Goal: Task Accomplishment & Management: Use online tool/utility

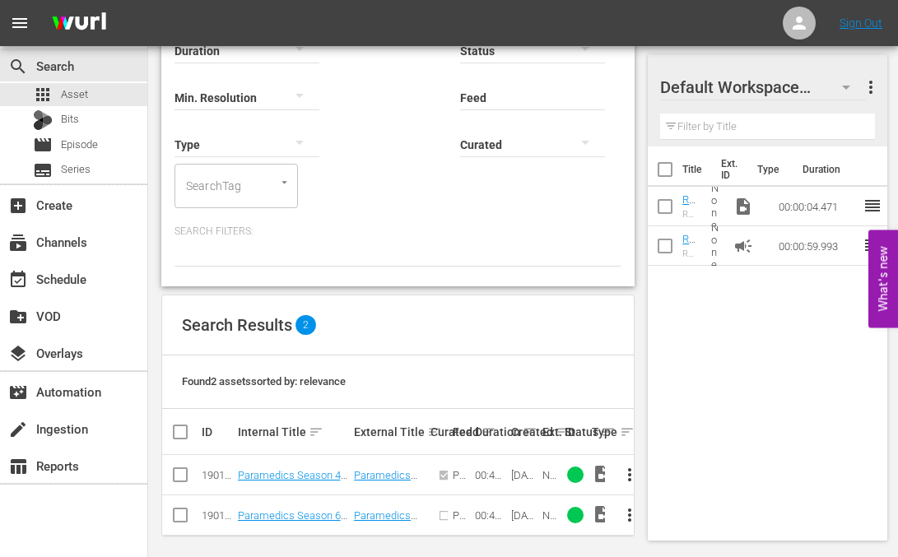
scroll to position [163, 0]
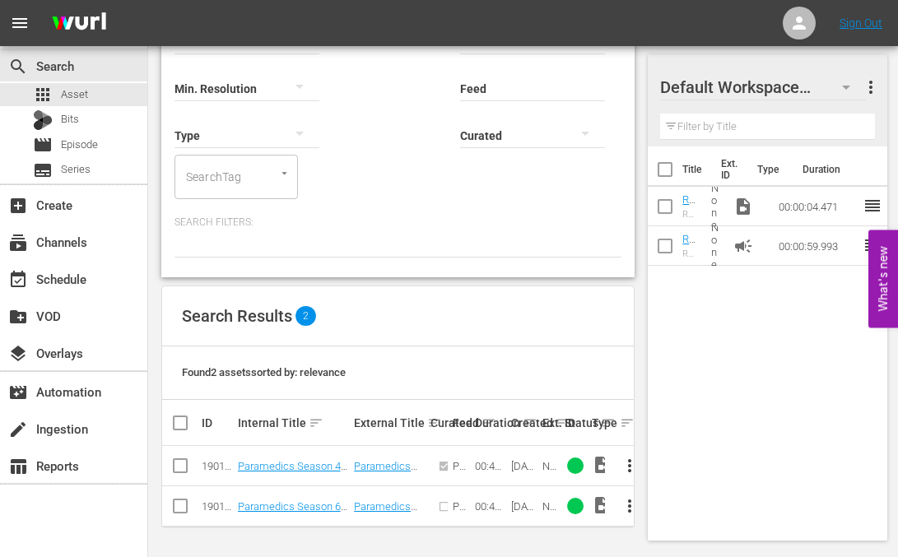
click at [629, 504] on span "more_vert" at bounding box center [630, 506] width 20 height 20
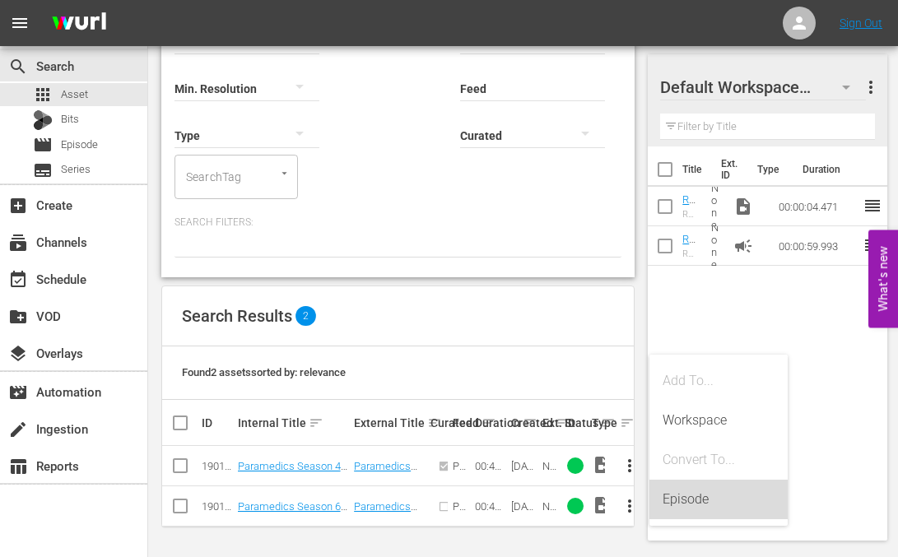
click at [677, 496] on div "Episode" at bounding box center [718, 499] width 112 height 39
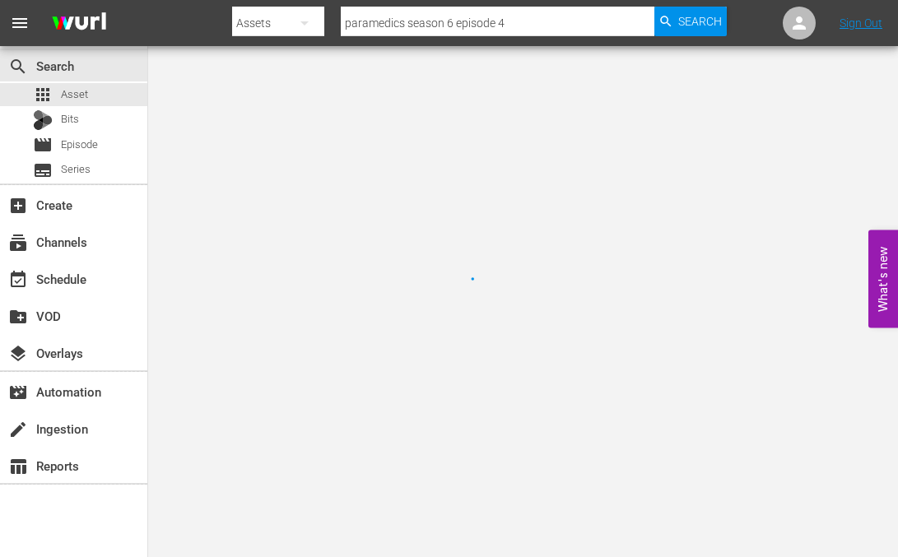
click at [680, 506] on div at bounding box center [449, 278] width 898 height 557
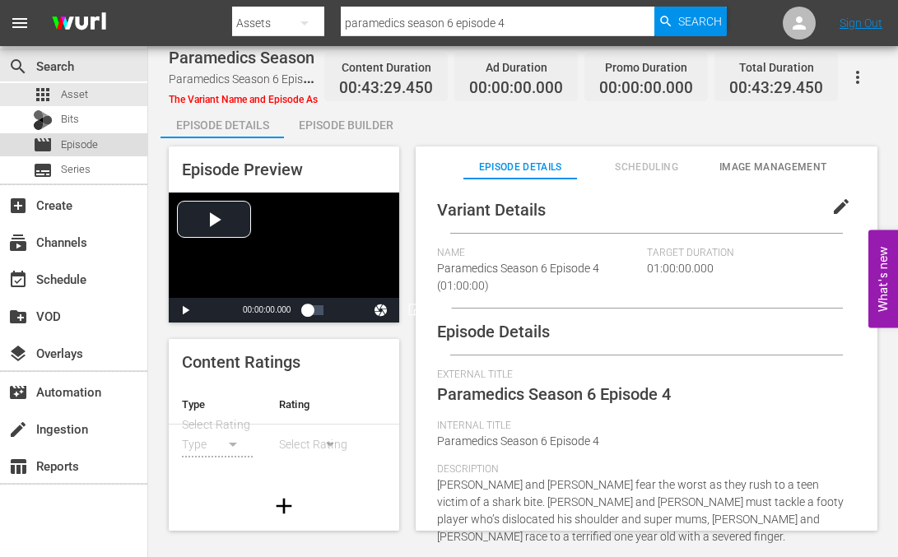
click at [81, 149] on span "Episode" at bounding box center [79, 145] width 37 height 16
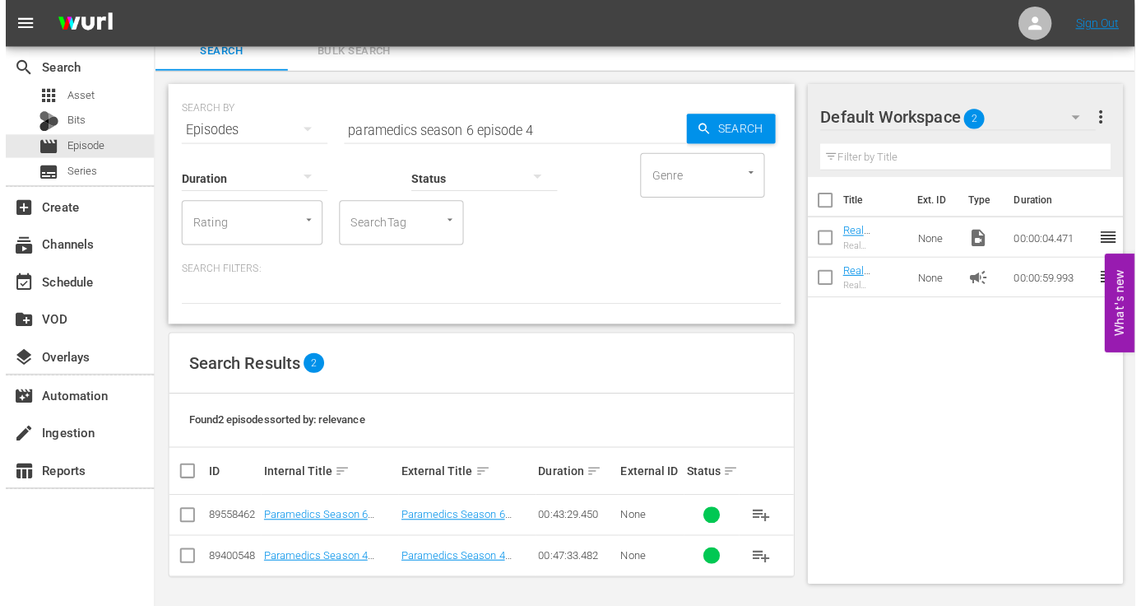
scroll to position [11, 0]
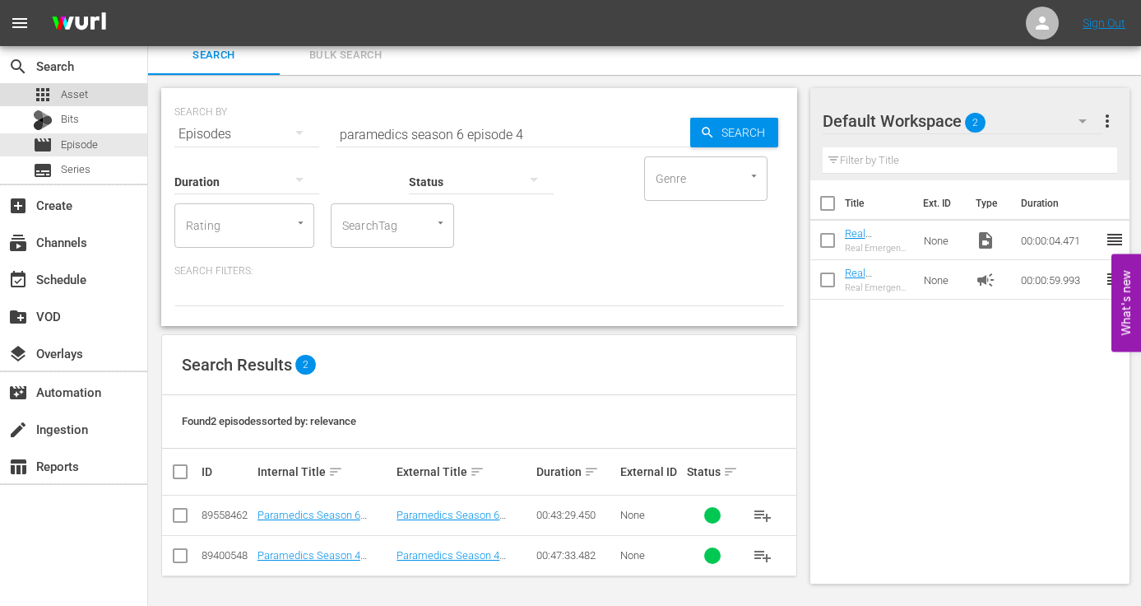
click at [66, 90] on span "Asset" at bounding box center [74, 94] width 27 height 16
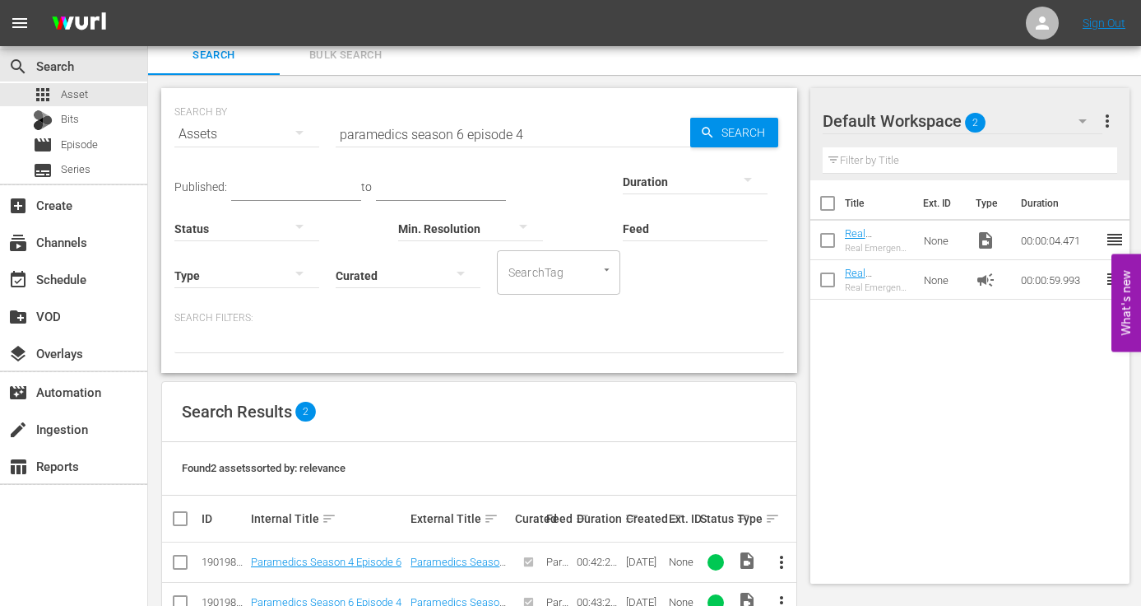
scroll to position [58, 0]
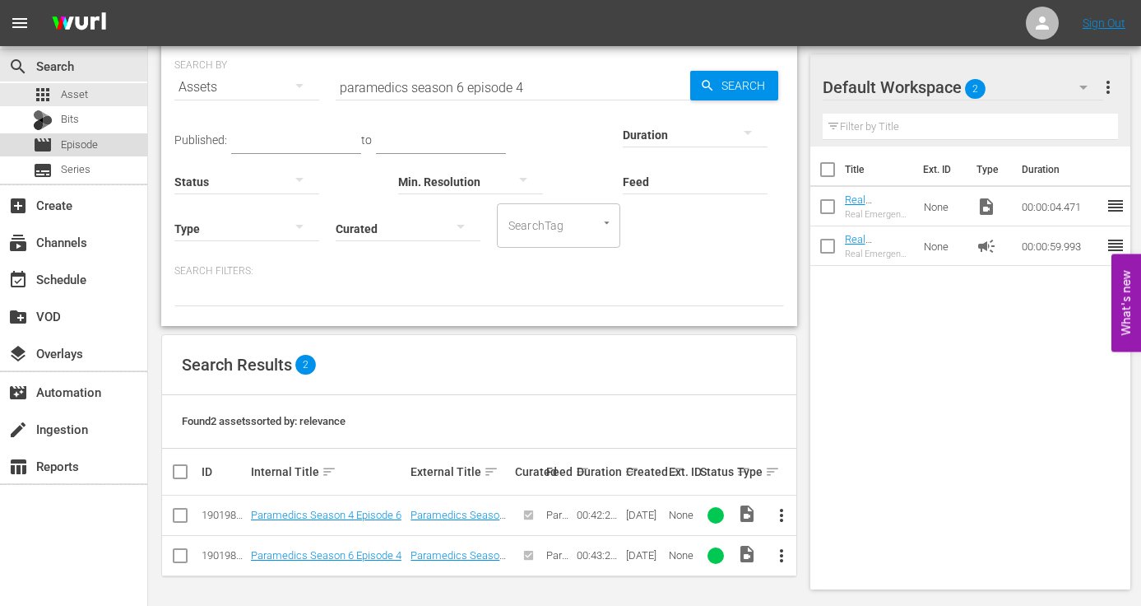
click at [80, 148] on span "Episode" at bounding box center [79, 145] width 37 height 16
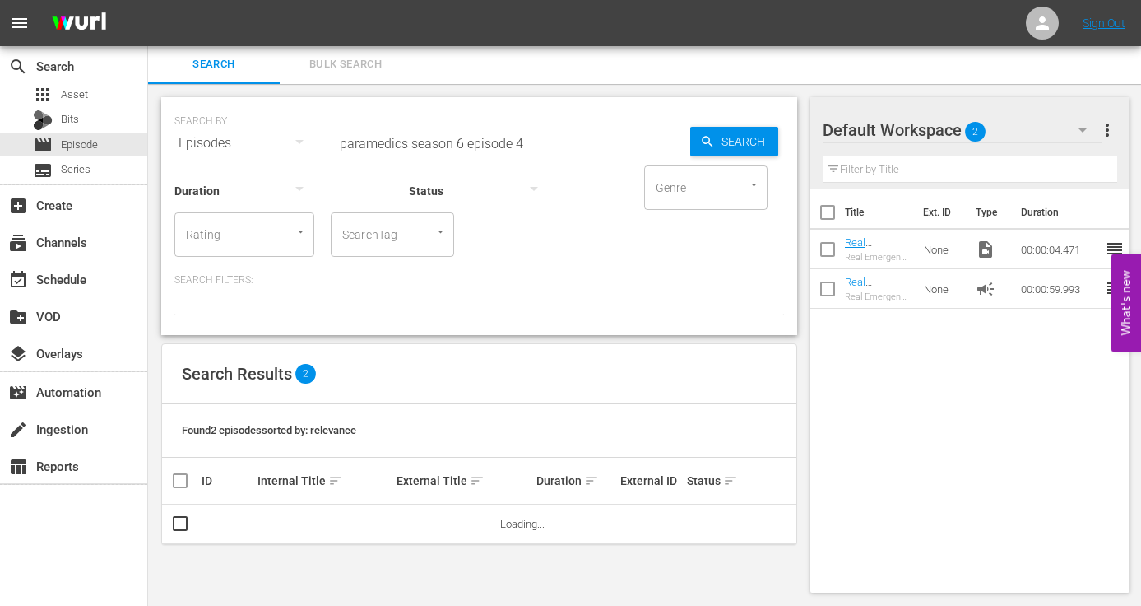
scroll to position [11, 0]
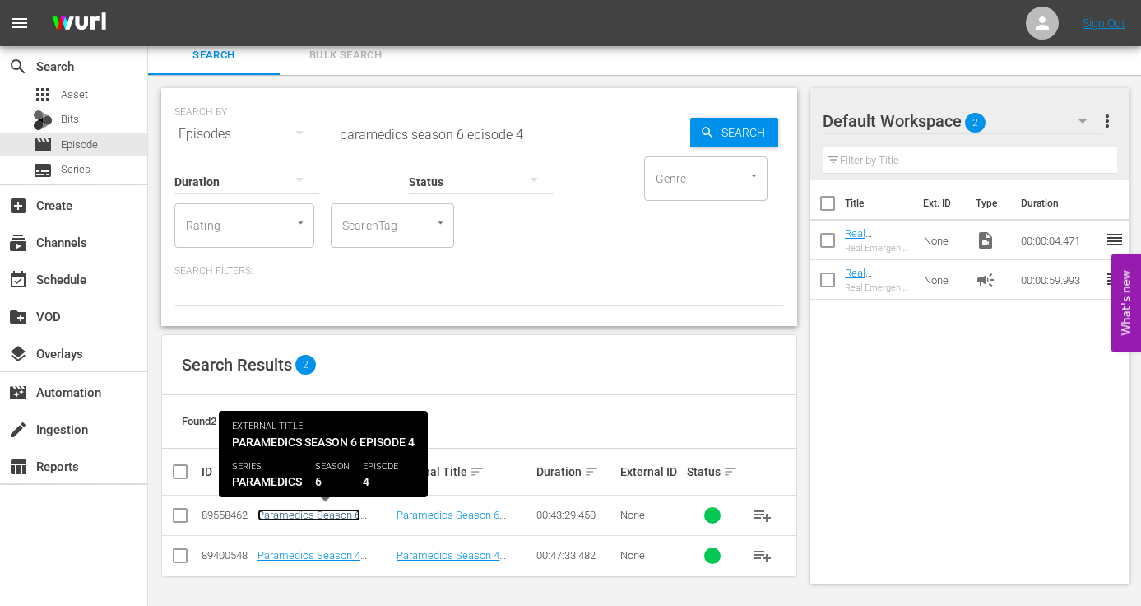
click at [320, 515] on link "Paramedics Season 6 Episode 4" at bounding box center [309, 521] width 103 height 25
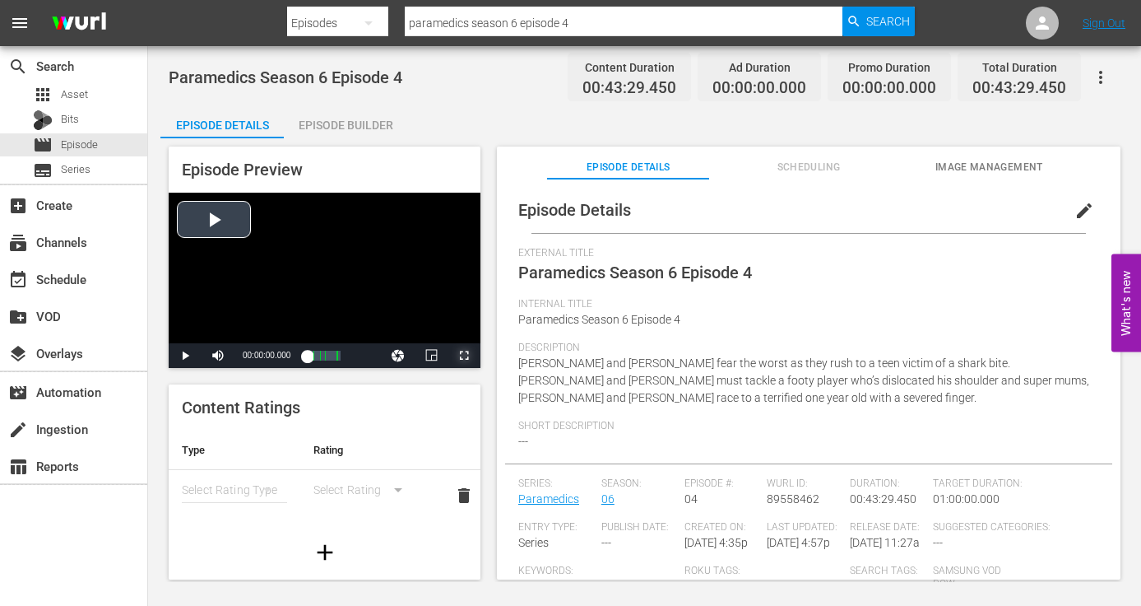
click at [464, 355] on span "Video Player" at bounding box center [464, 355] width 0 height 0
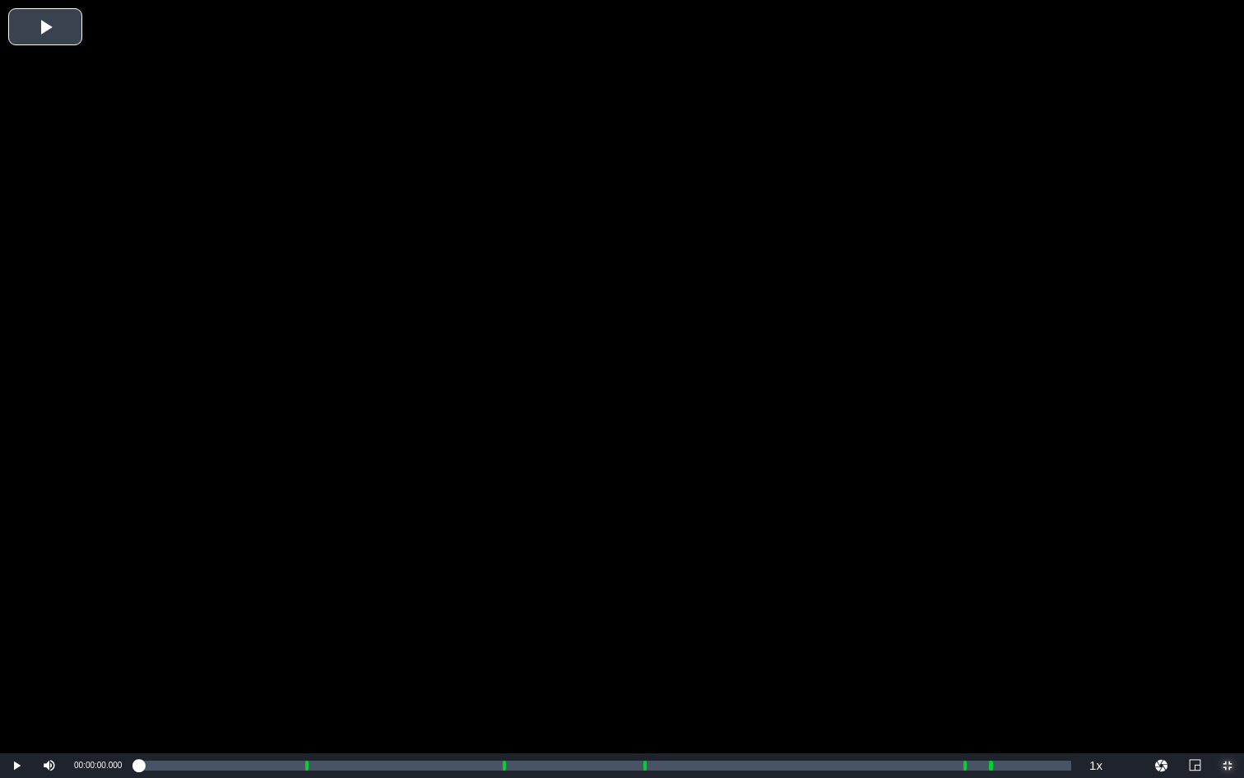
click at [897, 556] on span "Video Player" at bounding box center [1228, 765] width 0 height 0
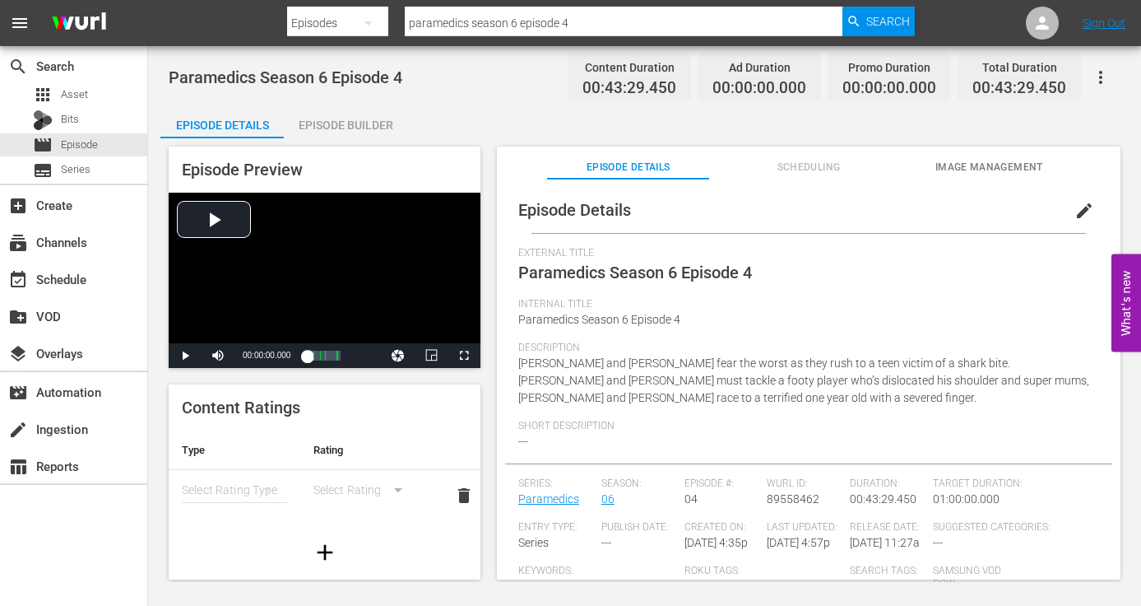
click at [897, 207] on span "edit" at bounding box center [1085, 211] width 20 height 20
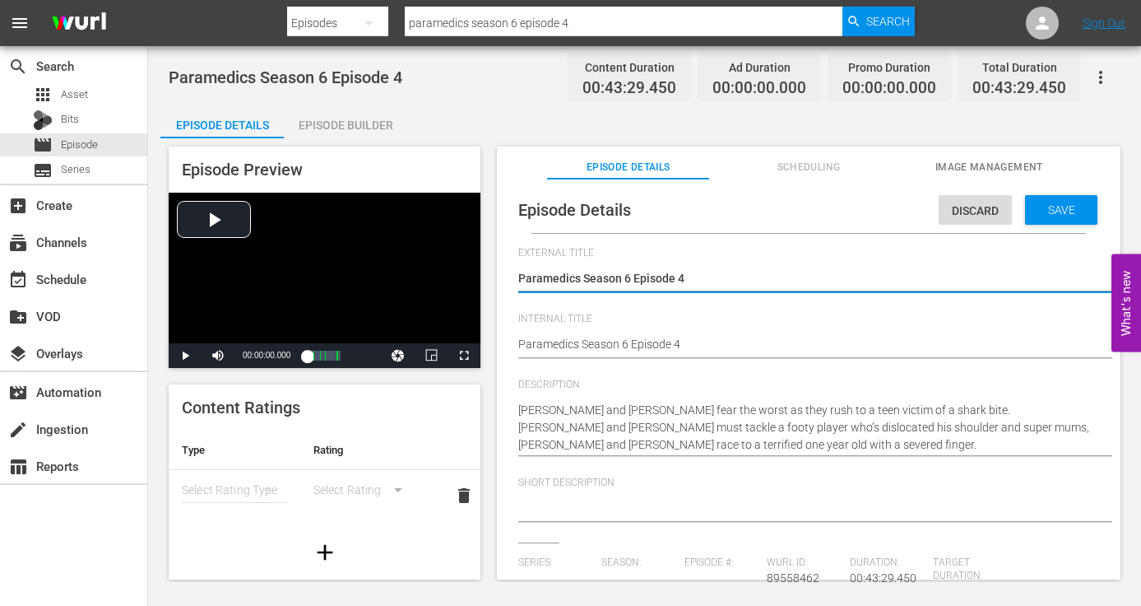
drag, startPoint x: 745, startPoint y: 346, endPoint x: 773, endPoint y: 350, distance: 27.4
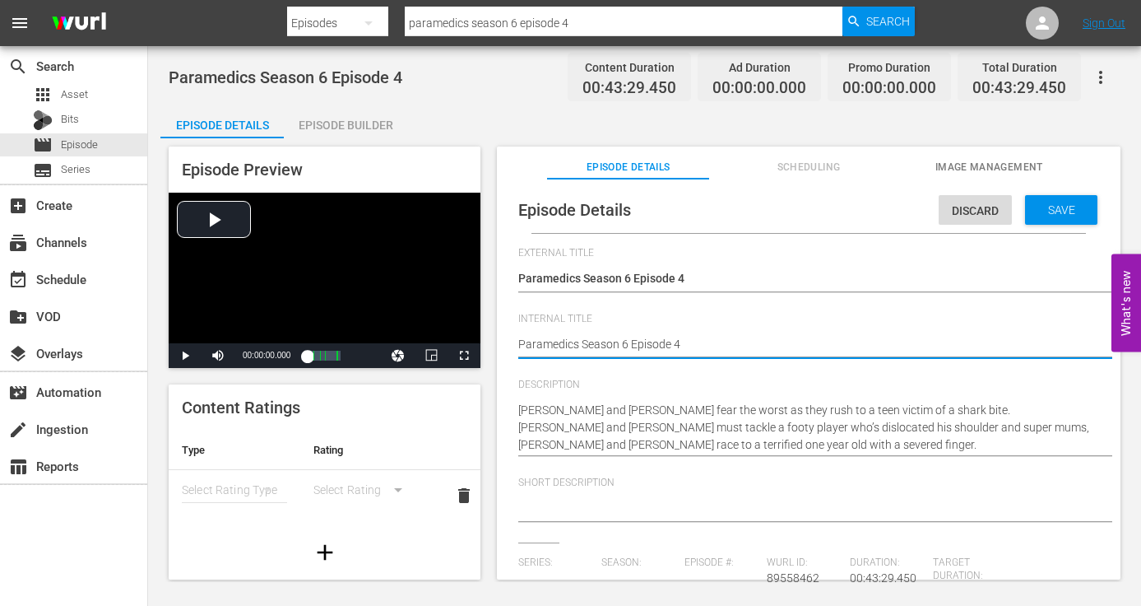
type textarea "Paramedics Season 6 Episode 4"
type textarea "Paramedics Season 6 Episode 4 -"
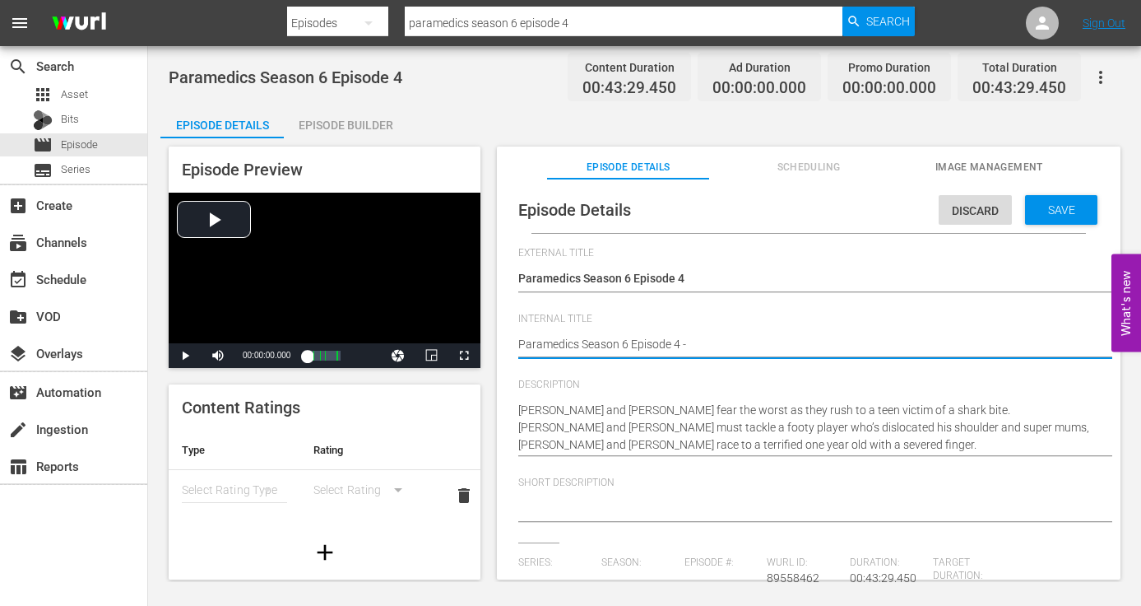
type textarea "Paramedics Season 6 Episode 4 -"
type textarea "Paramedics Season 6 Episode 4 - N"
type textarea "Paramedics Season 6 Episode 4 - Ni"
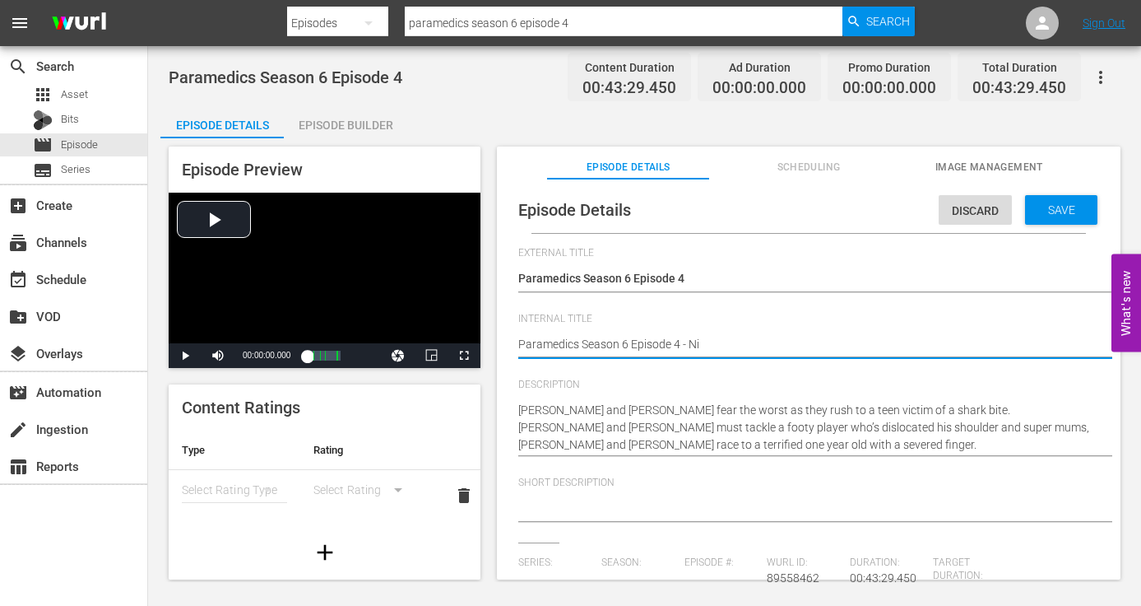
type textarea "Paramedics Season 6 Episode 4 - Nin"
type textarea "Paramedics Season 6 Episode 4 - Nine"
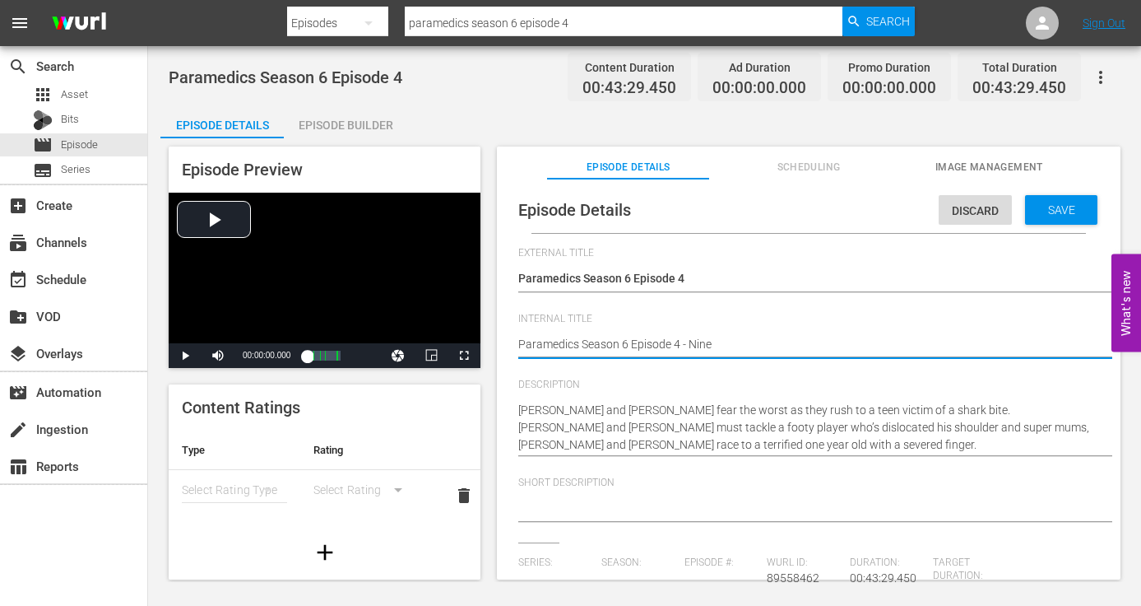
type textarea "Paramedics Season 6 Episode 4 - Nine"
type textarea "Paramedics Season 6 Episode 4 - Nine N"
type textarea "Paramedics Season 6 Episode 4 - Nine No"
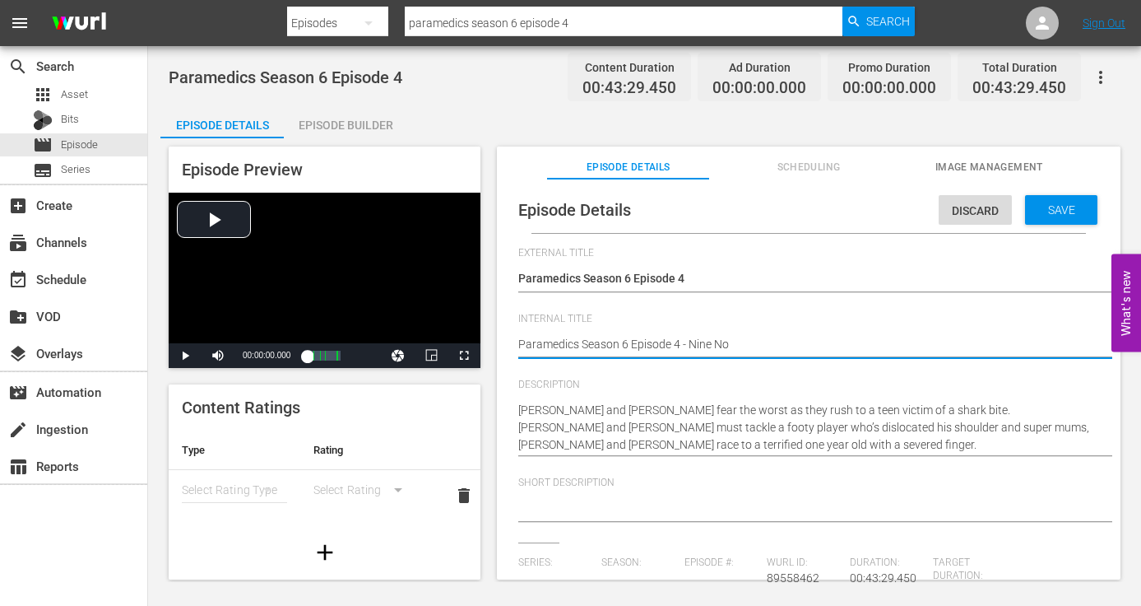
type textarea "Paramedics Season 6 Episode 4 - Nine Now"
click at [897, 208] on span "Save" at bounding box center [1061, 209] width 53 height 13
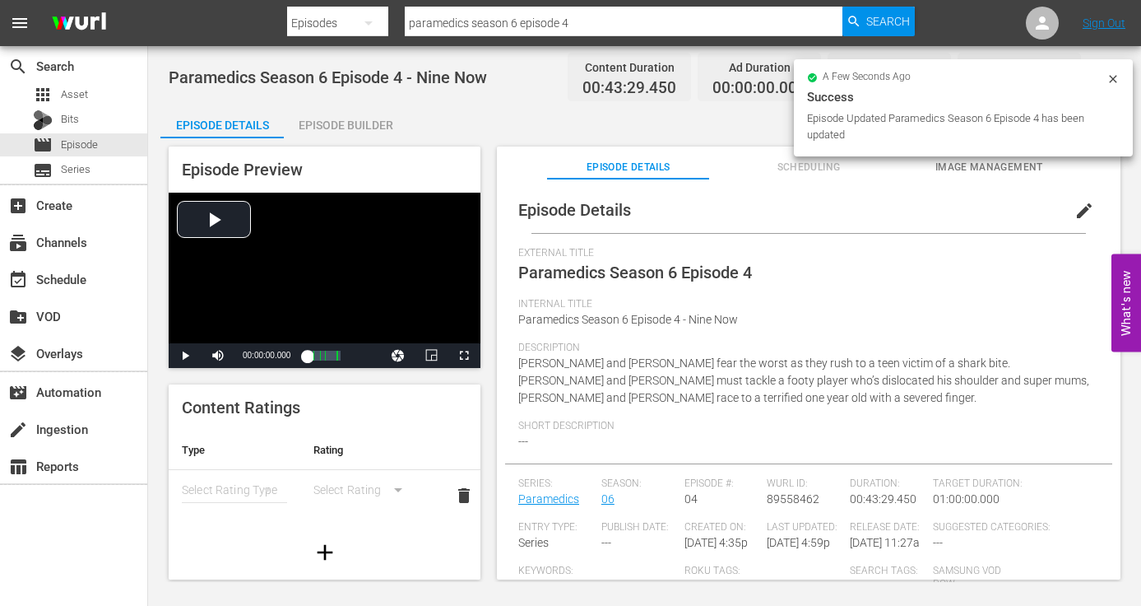
click at [897, 165] on span "Image Management" at bounding box center [989, 167] width 162 height 17
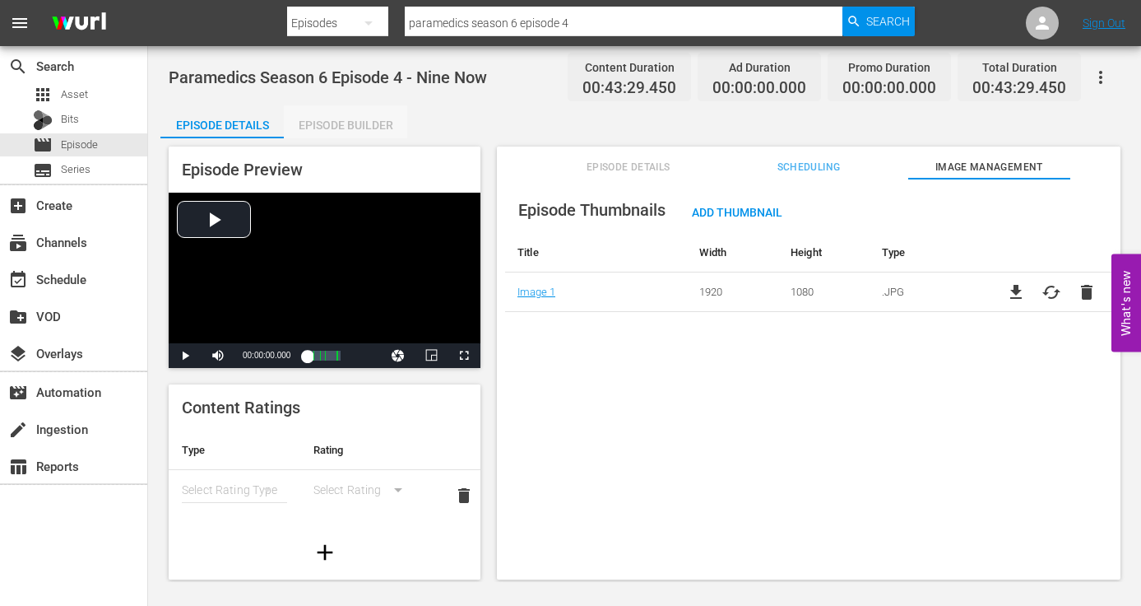
click at [369, 121] on div "Episode Builder" at bounding box center [345, 124] width 123 height 39
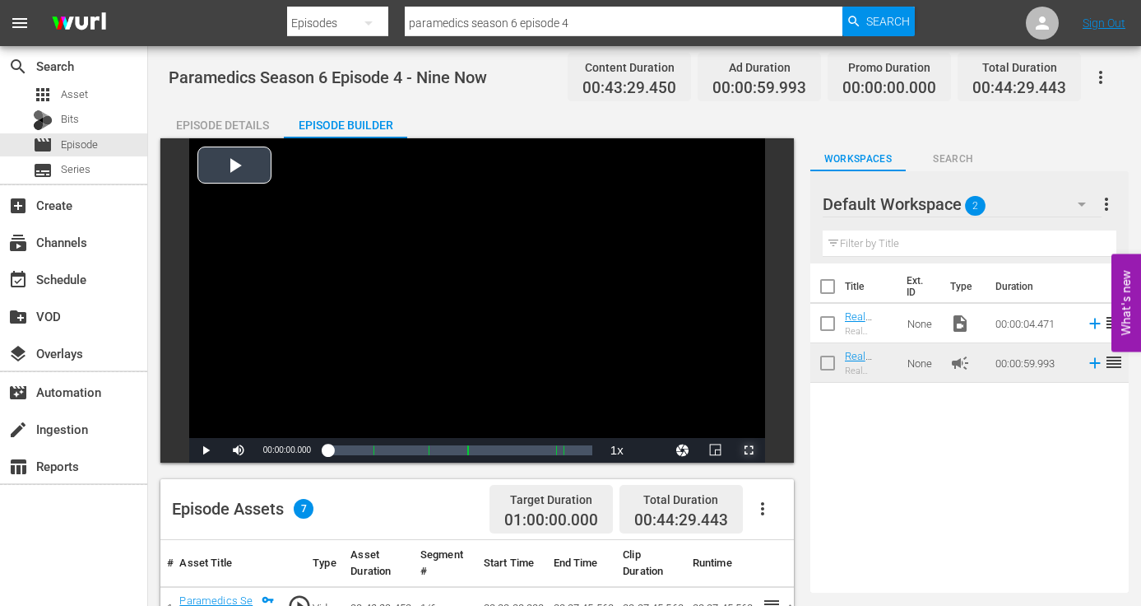
click at [749, 450] on span "Video Player" at bounding box center [749, 450] width 0 height 0
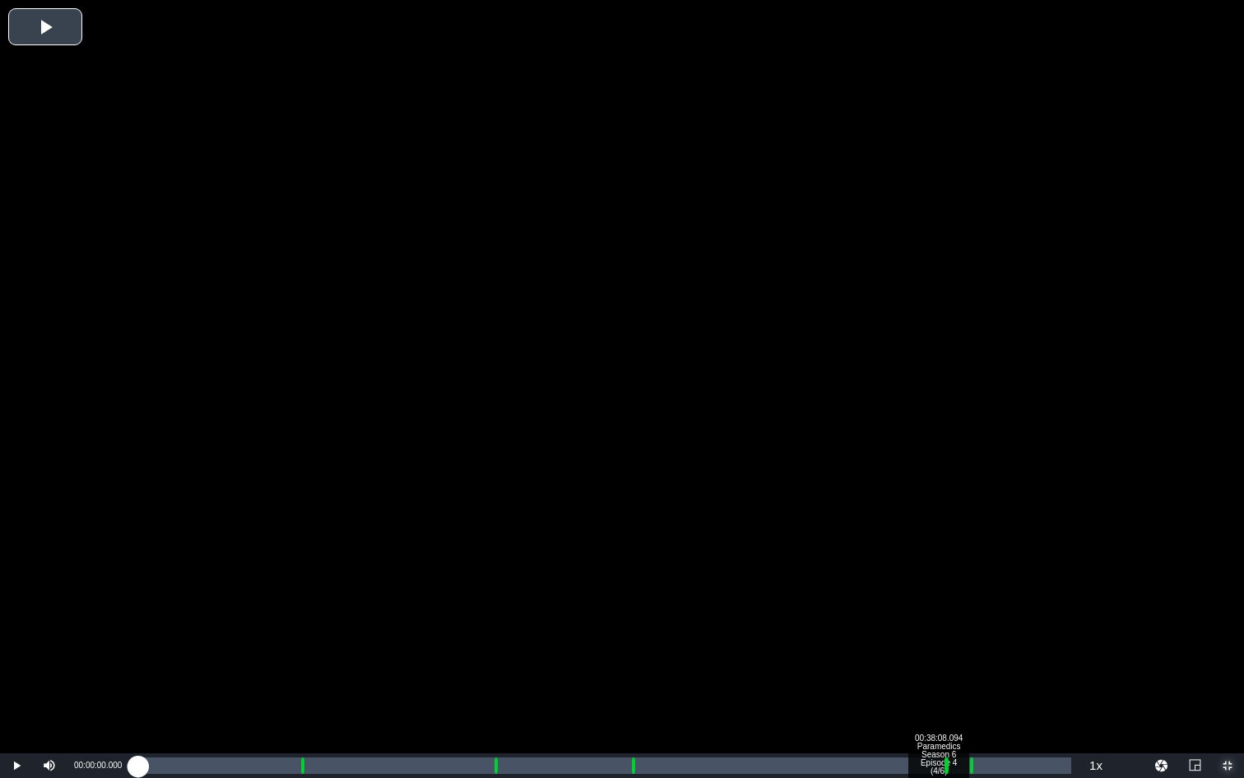
click at [897, 556] on div "Loaded : 0.23% 00:38:08.094 Paramedics Season 6 Episode 4 (4/6) 00:00:00.000 [G…" at bounding box center [604, 765] width 933 height 16
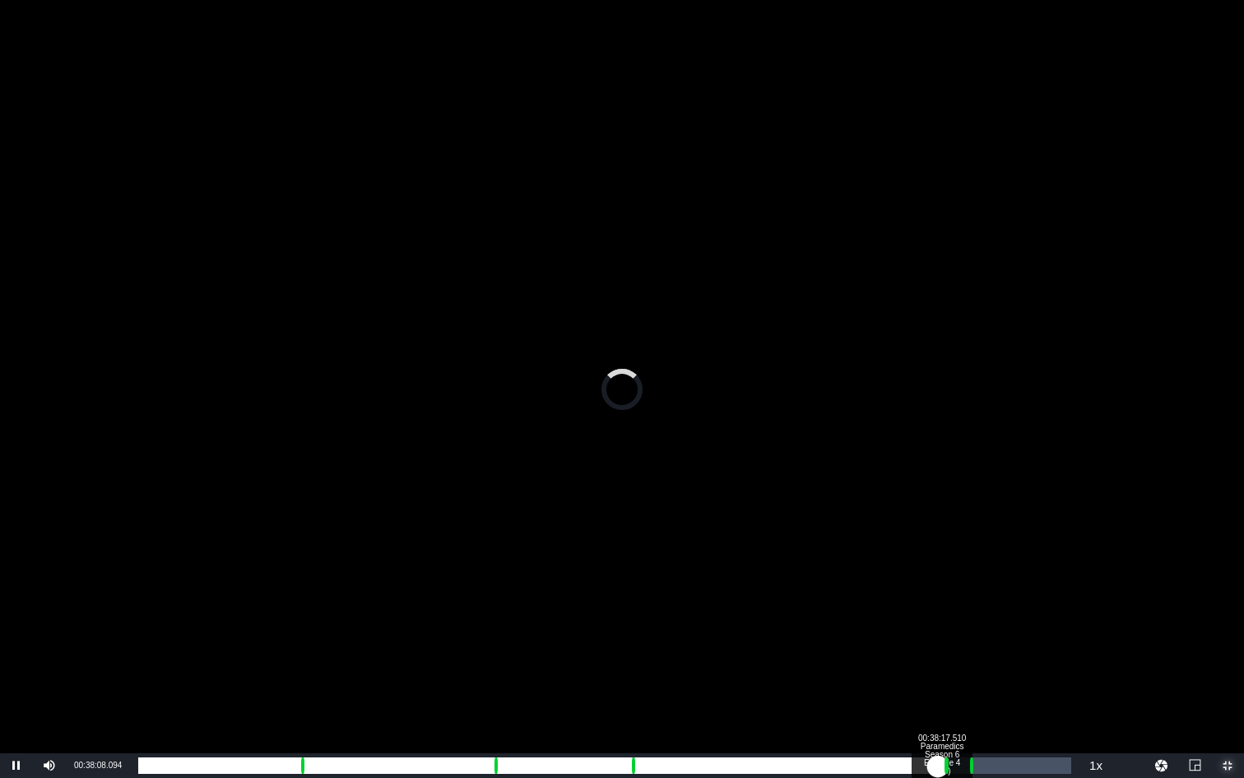
click at [897, 556] on div "00:38:08.094" at bounding box center [538, 765] width 800 height 16
click at [897, 556] on div "Loaded : 88.61% 00:39:32.838 Paramedics Season 6 Episode 4 (5/6) 00:38:20.598 C…" at bounding box center [604, 765] width 933 height 16
click at [897, 556] on div "00:39:32.838" at bounding box center [553, 765] width 830 height 16
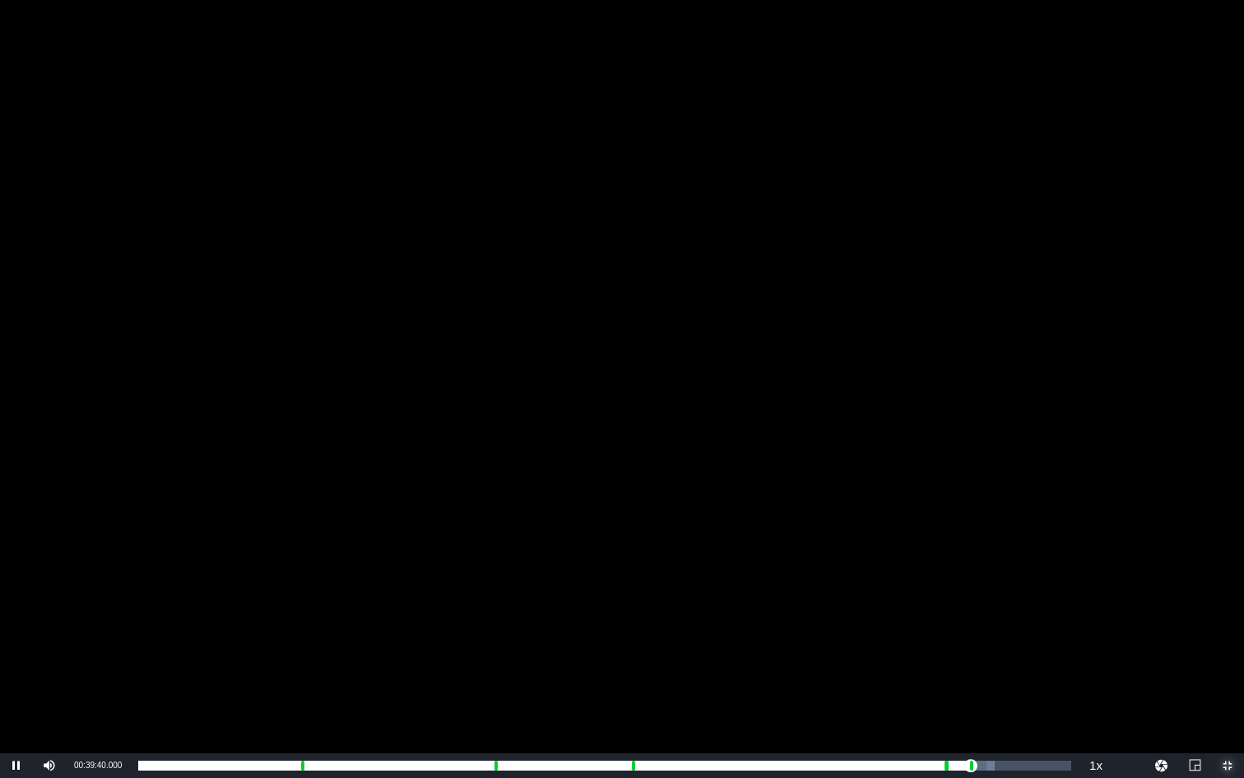
click at [897, 556] on span "Video Player" at bounding box center [1228, 765] width 0 height 0
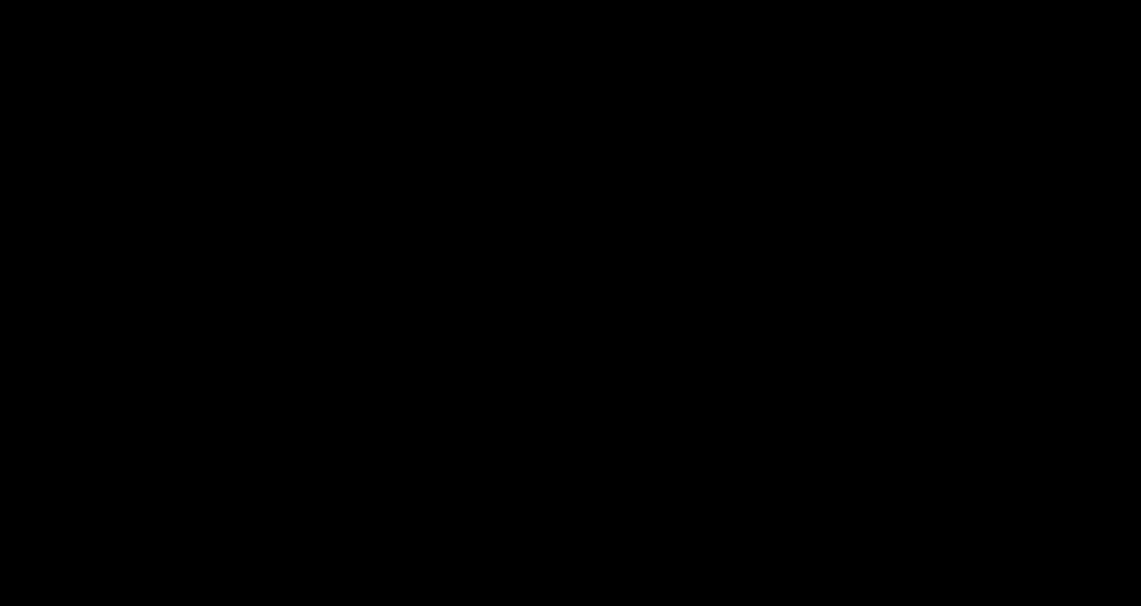
scroll to position [428, 0]
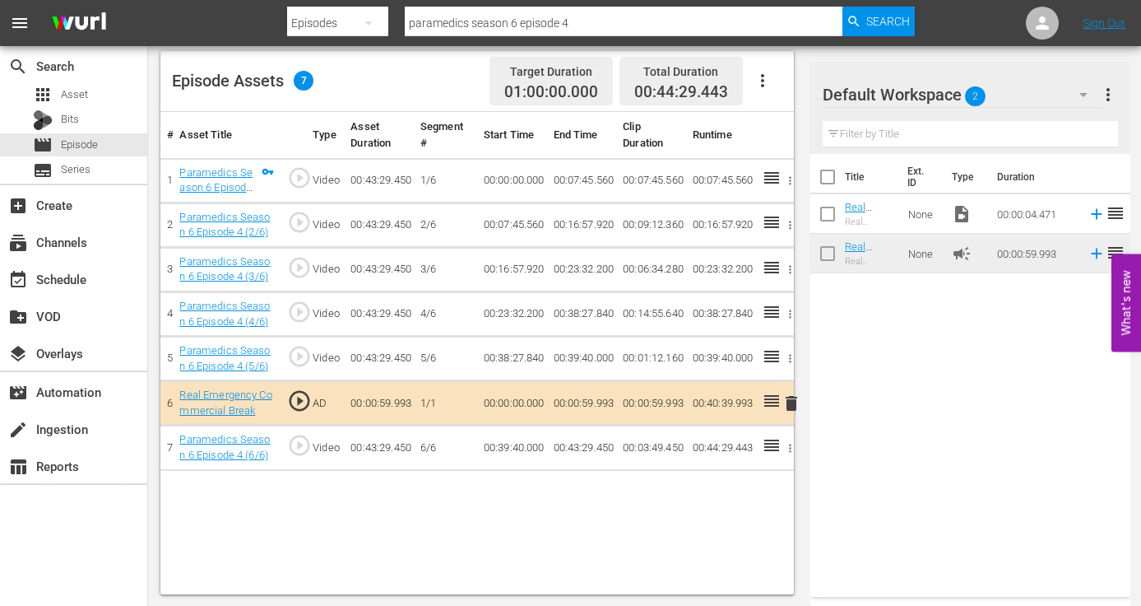
click at [785, 401] on span "delete" at bounding box center [792, 403] width 20 height 20
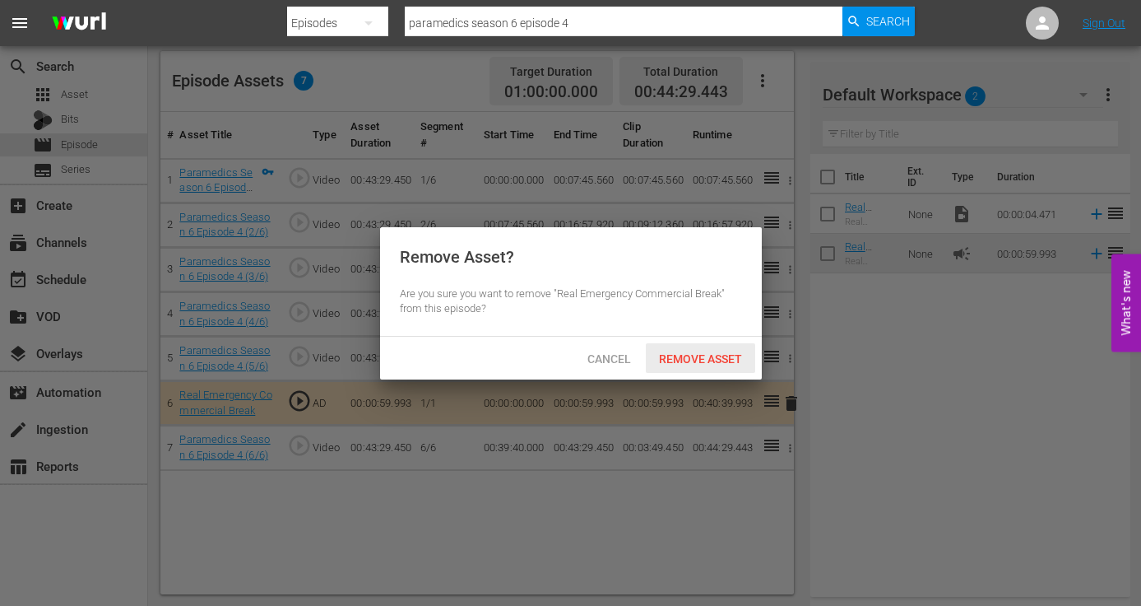
click at [684, 356] on span "Remove Asset" at bounding box center [700, 358] width 109 height 13
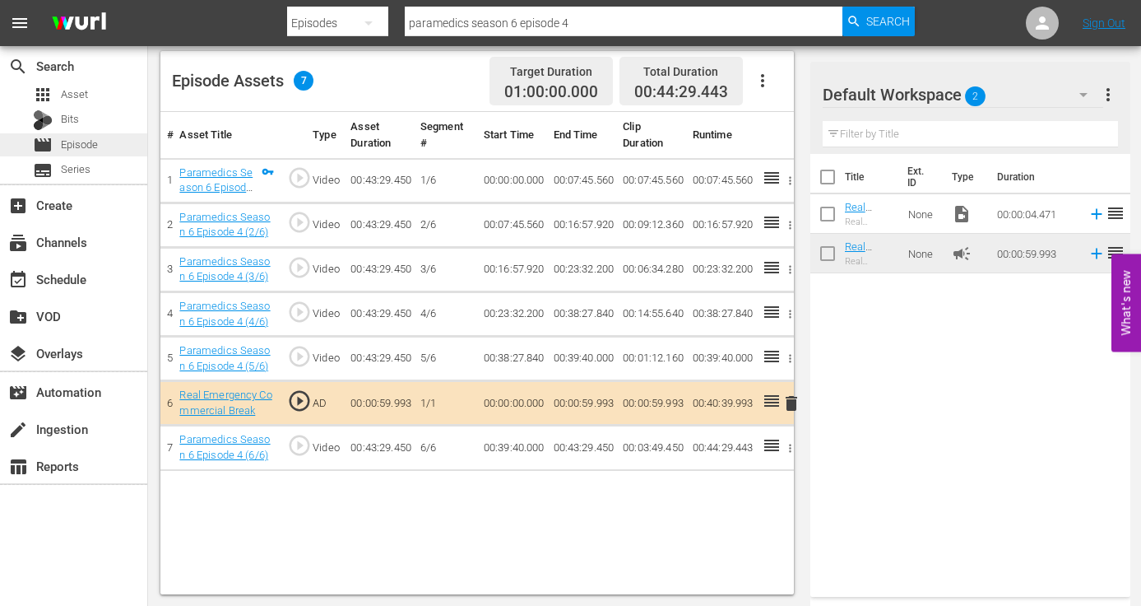
click at [68, 141] on span "Episode" at bounding box center [79, 145] width 37 height 16
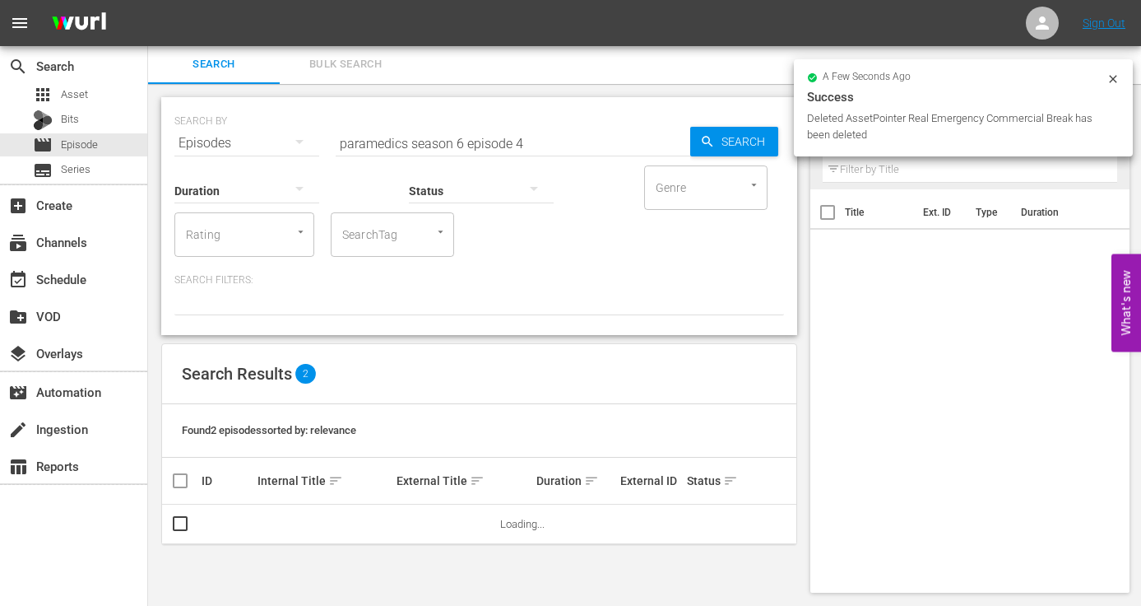
scroll to position [11, 0]
